Goal: Transaction & Acquisition: Purchase product/service

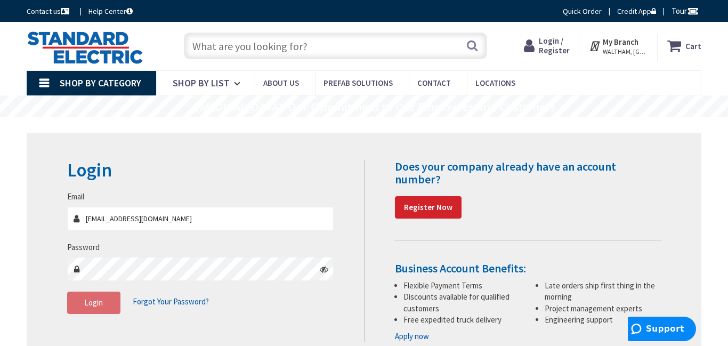
type input "[EMAIL_ADDRESS][DOMAIN_NAME]"
click at [96, 303] on span "Login" at bounding box center [93, 302] width 19 height 10
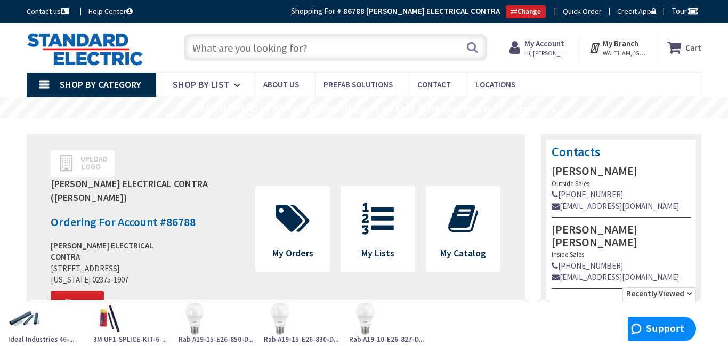
click at [216, 51] on input "text" at bounding box center [335, 47] width 303 height 27
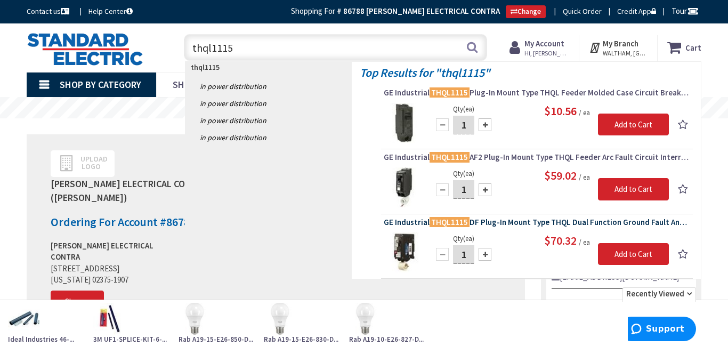
type input "thql1115"
click at [471, 223] on span "GE Industrial THQL1115 DF Plug-In Mount Type THQL Dual Function Ground Fault An…" at bounding box center [537, 222] width 306 height 11
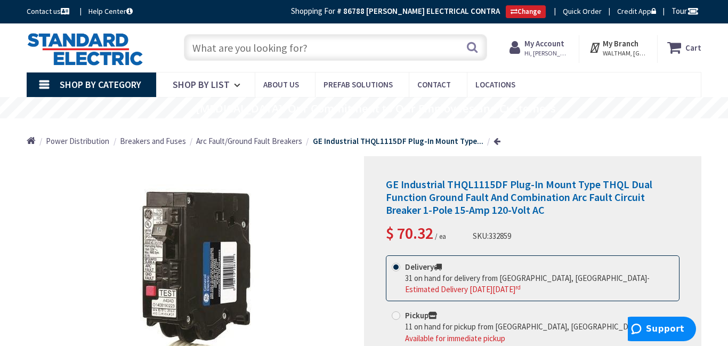
click at [237, 49] on input "text" at bounding box center [335, 47] width 303 height 27
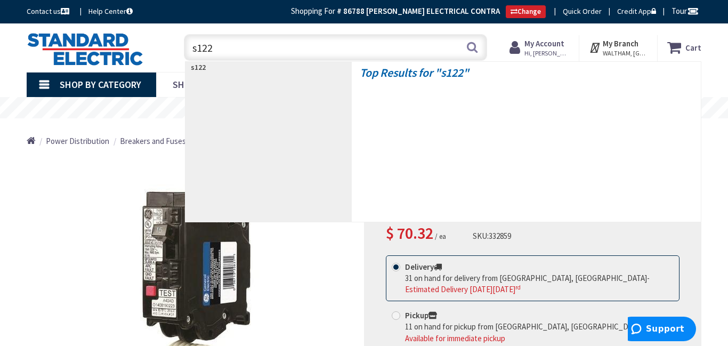
type input "s122r"
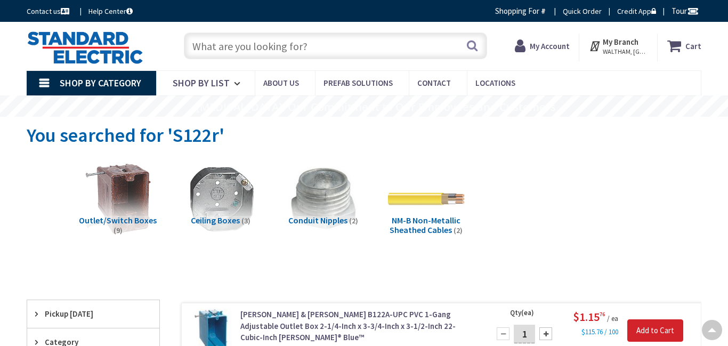
scroll to position [224, 0]
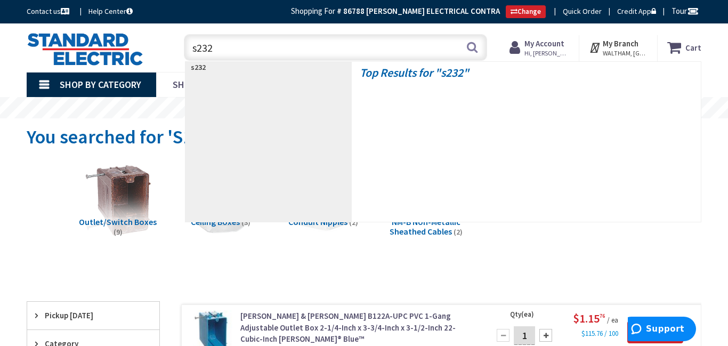
scroll to position [0, 0]
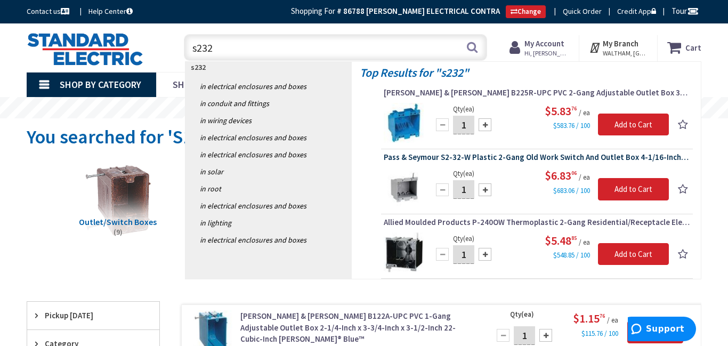
type input "s232"
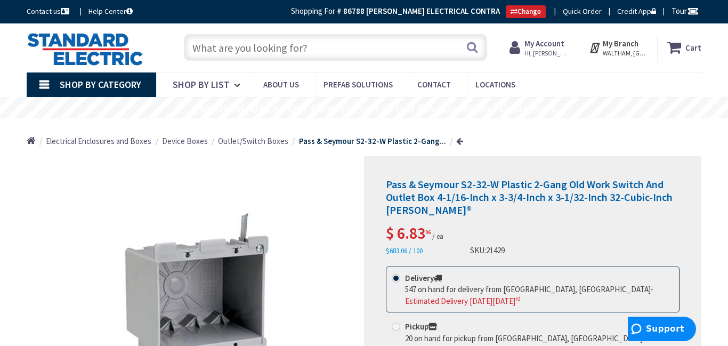
click at [242, 38] on input "text" at bounding box center [335, 47] width 303 height 27
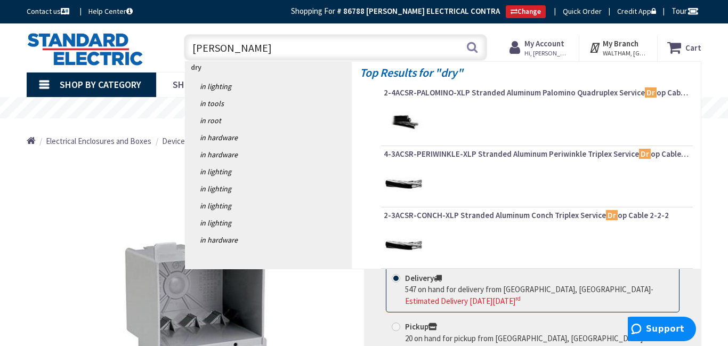
type input "dryer"
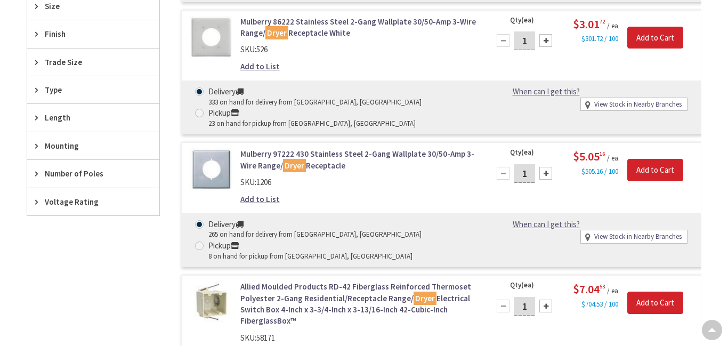
scroll to position [410, 0]
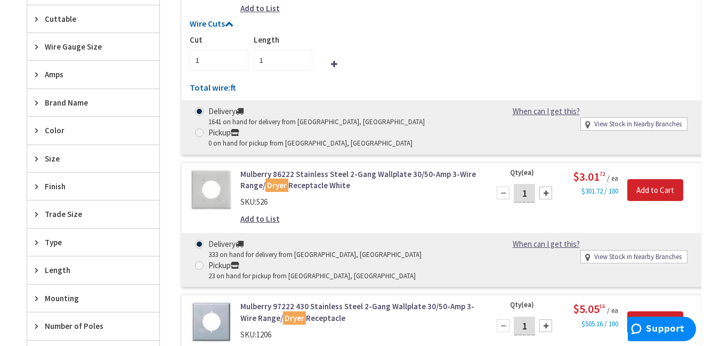
scroll to position [0, 0]
type input "278"
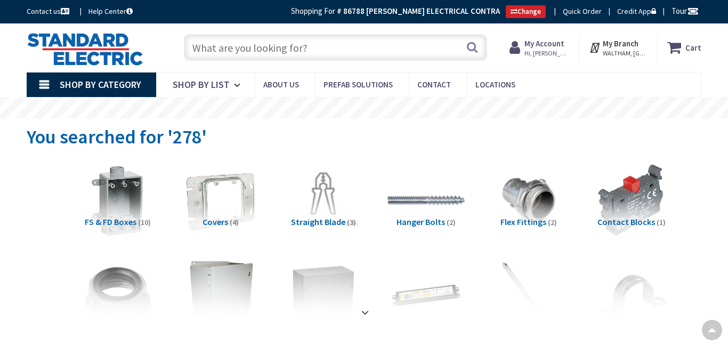
scroll to position [205, 0]
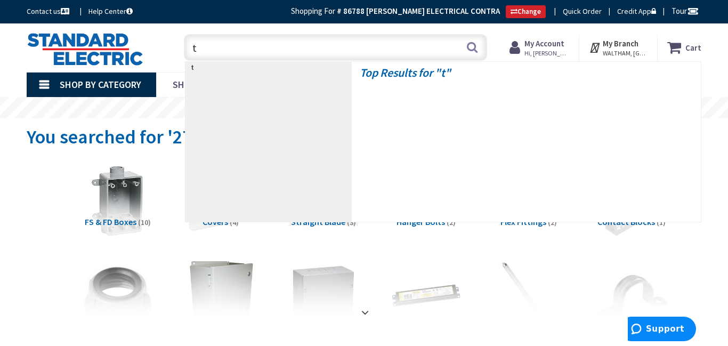
scroll to position [0, 0]
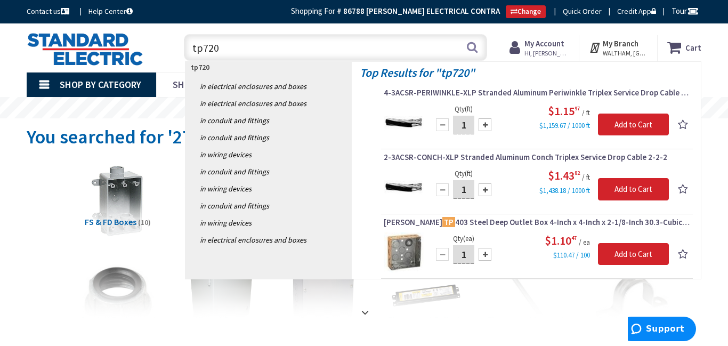
type input "tp720w"
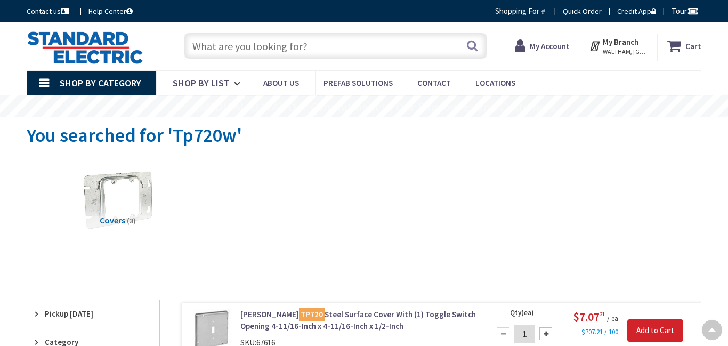
click at [209, 309] on img at bounding box center [211, 330] width 43 height 43
click at [214, 47] on input "text" at bounding box center [335, 46] width 303 height 27
type input "80"
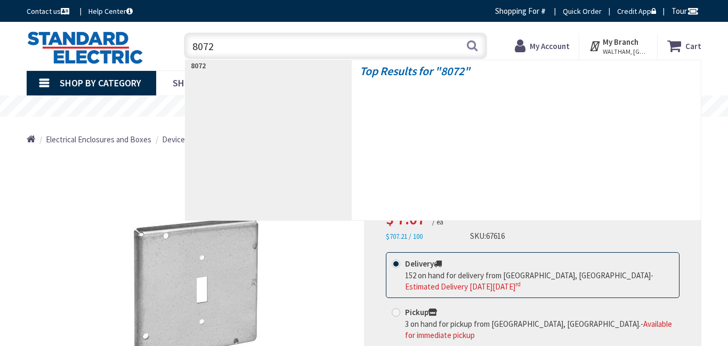
type input "80725"
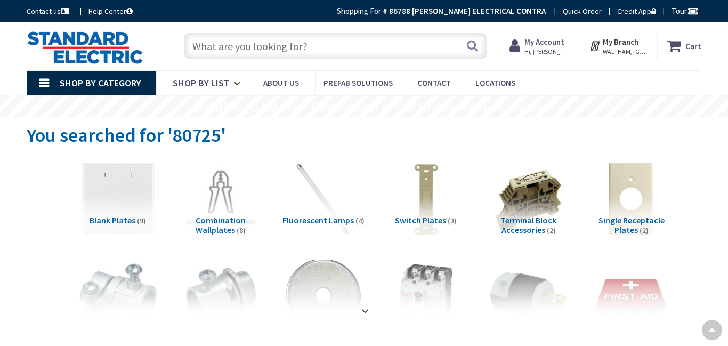
click at [226, 46] on input "text" at bounding box center [335, 46] width 303 height 27
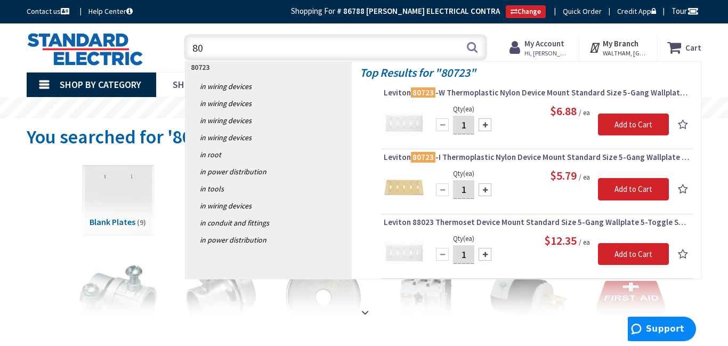
type input "8"
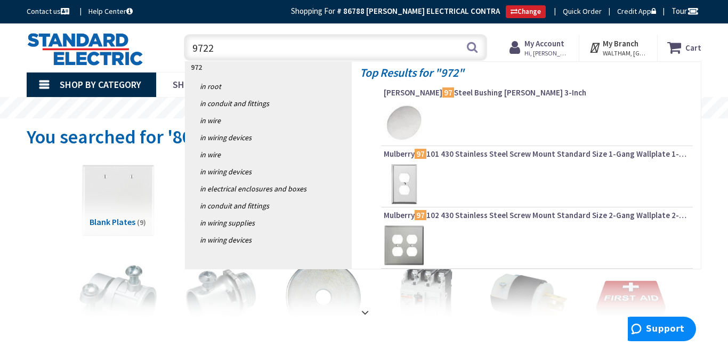
type input "97222"
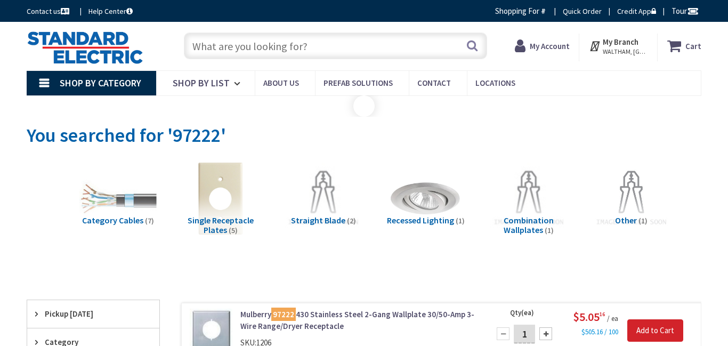
click at [229, 45] on input "text" at bounding box center [335, 46] width 303 height 27
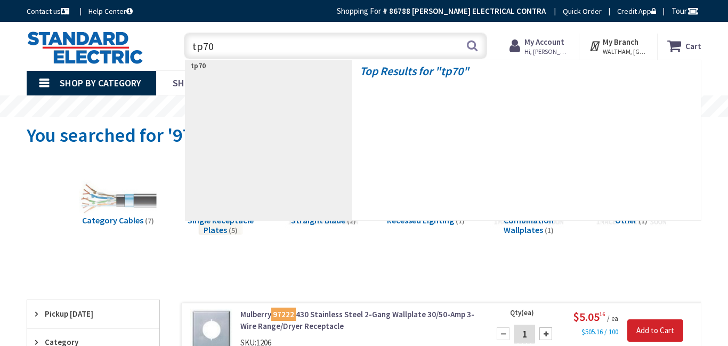
type input "tp703"
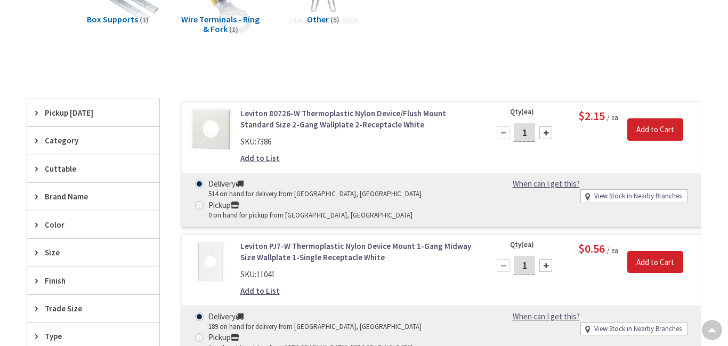
scroll to position [298, 0]
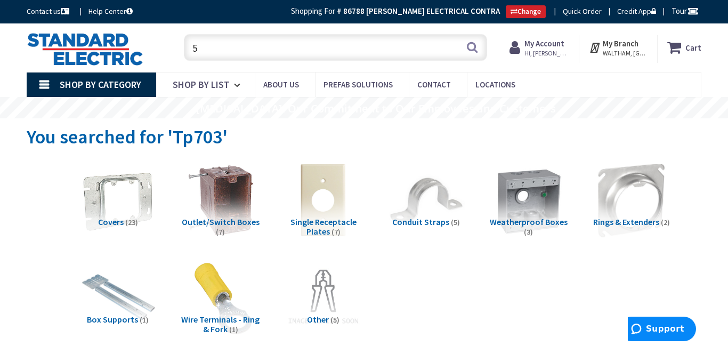
scroll to position [0, 0]
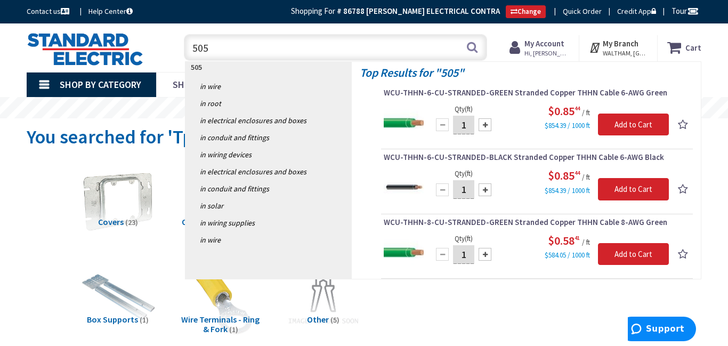
type input "5054"
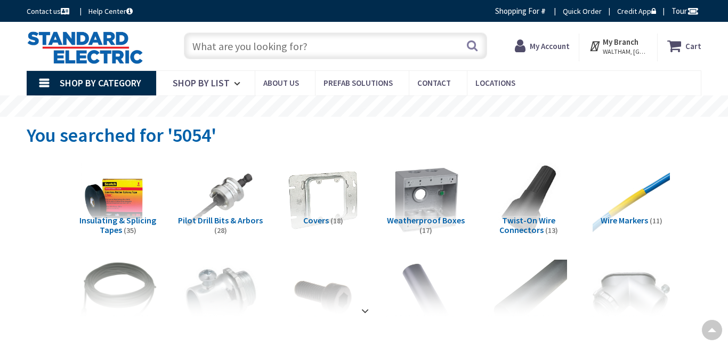
click at [239, 48] on input "text" at bounding box center [335, 46] width 303 height 27
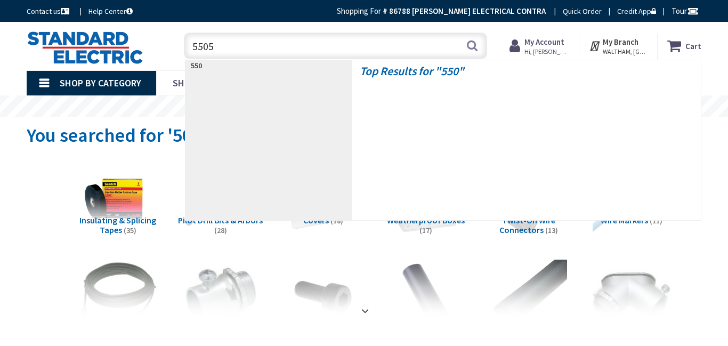
type input "55054"
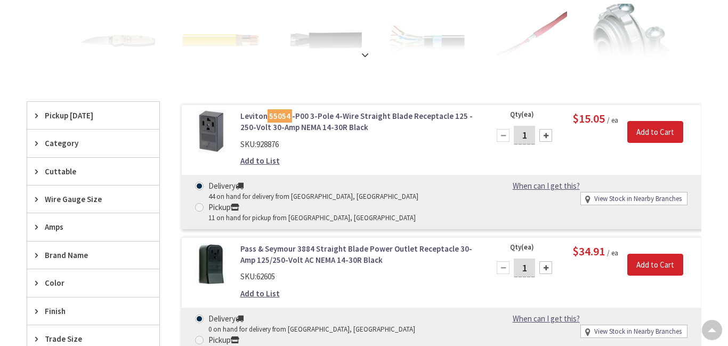
scroll to position [72, 0]
